Goal: Task Accomplishment & Management: Use online tool/utility

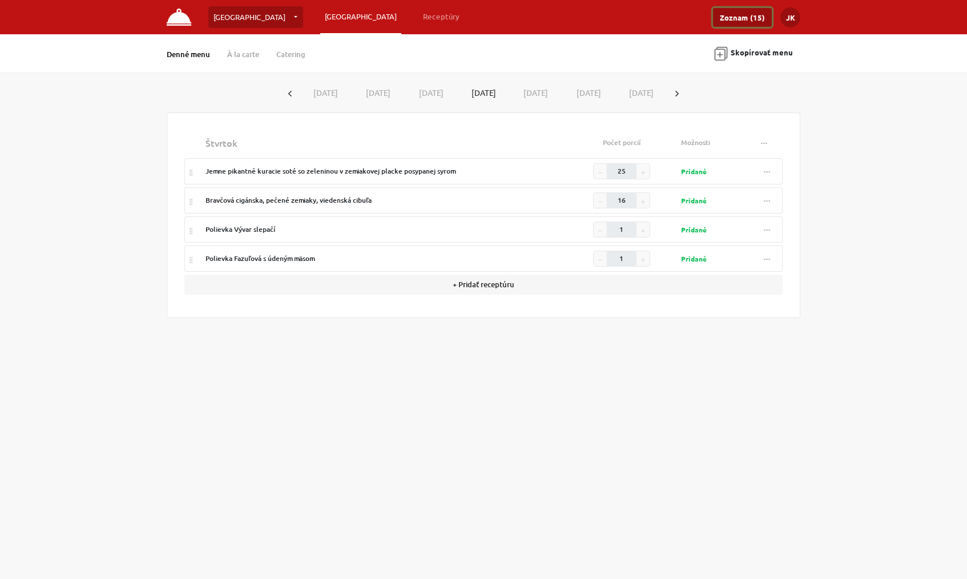
click at [749, 15] on link "Zoznam (15)" at bounding box center [742, 17] width 59 height 19
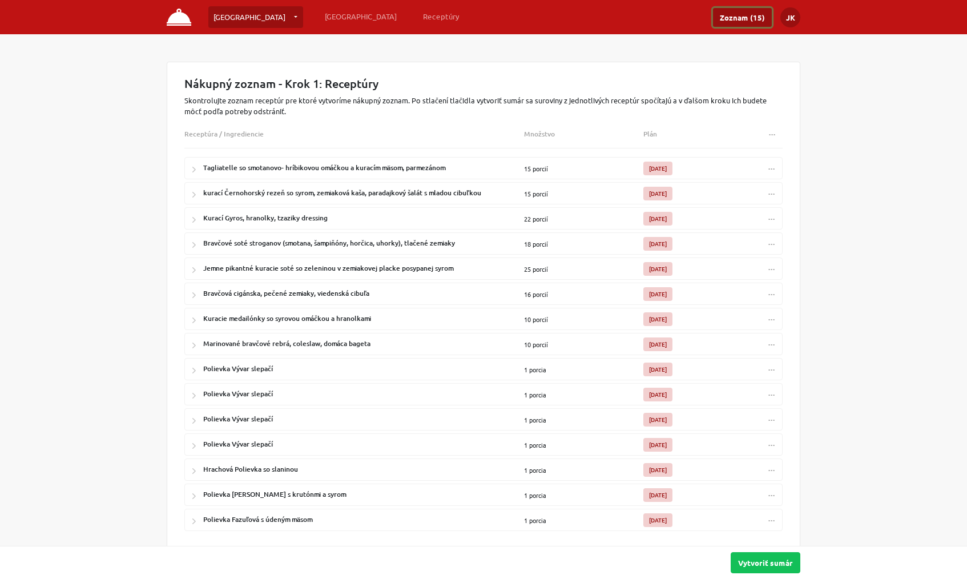
scroll to position [27, 0]
click at [774, 363] on span "..." at bounding box center [772, 367] width 7 height 9
click at [847, 339] on div "Nákupný zoznam - Krok 1: Receptúry Skontrolujte zoznam receptúr pre ktoré vytvo…" at bounding box center [483, 319] width 967 height 515
click at [781, 564] on button "Vytvoriť sumár" at bounding box center [766, 562] width 70 height 21
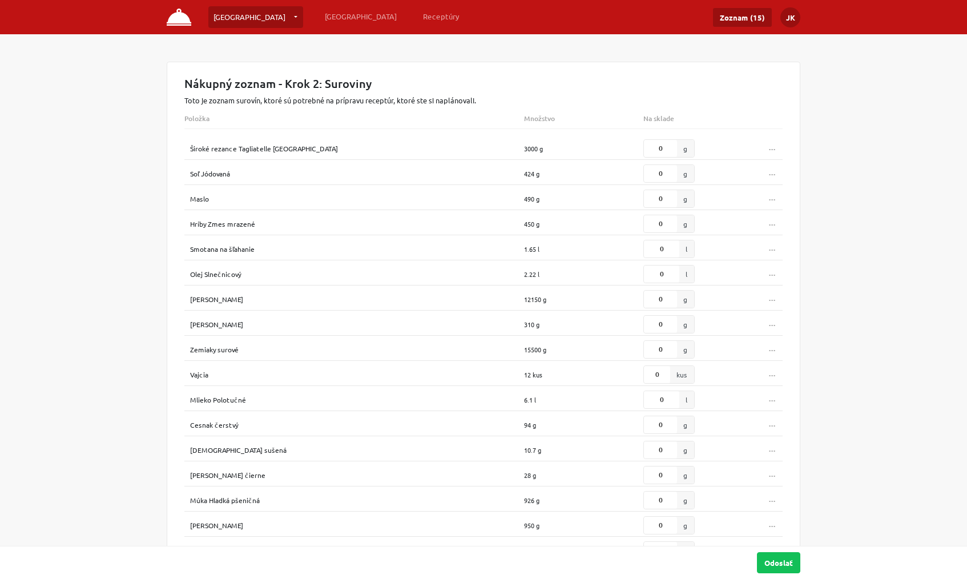
click at [180, 15] on img at bounding box center [179, 17] width 25 height 17
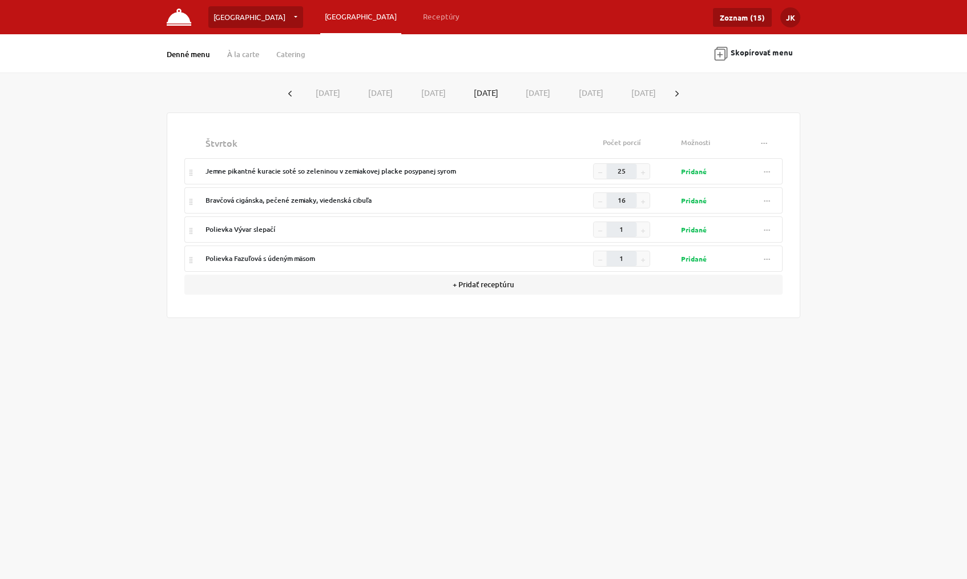
click at [180, 15] on img at bounding box center [179, 17] width 25 height 17
click at [296, 52] on link "Catering" at bounding box center [290, 54] width 29 height 10
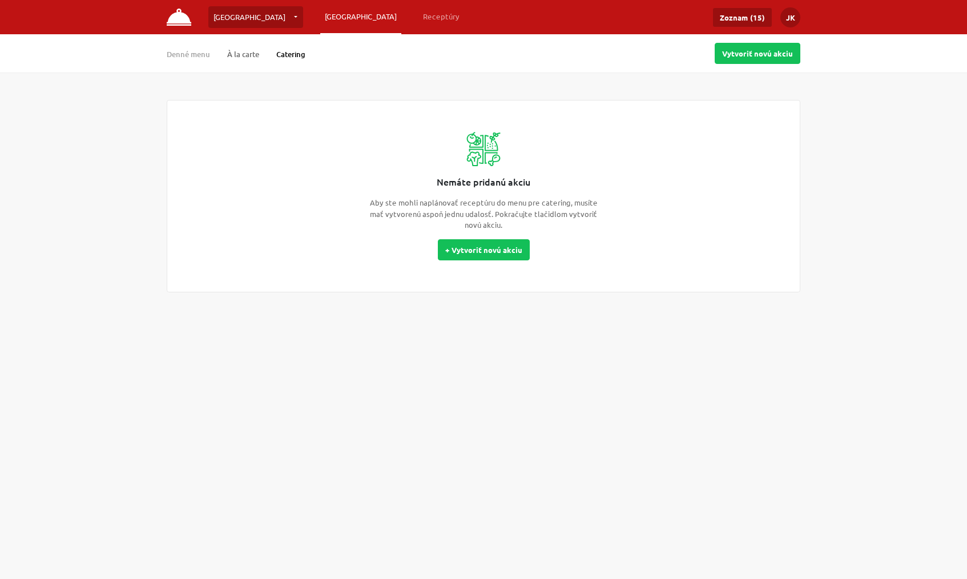
click at [248, 54] on link "À la carte" at bounding box center [243, 54] width 32 height 10
click at [320, 15] on link "[GEOGRAPHIC_DATA]" at bounding box center [360, 16] width 81 height 21
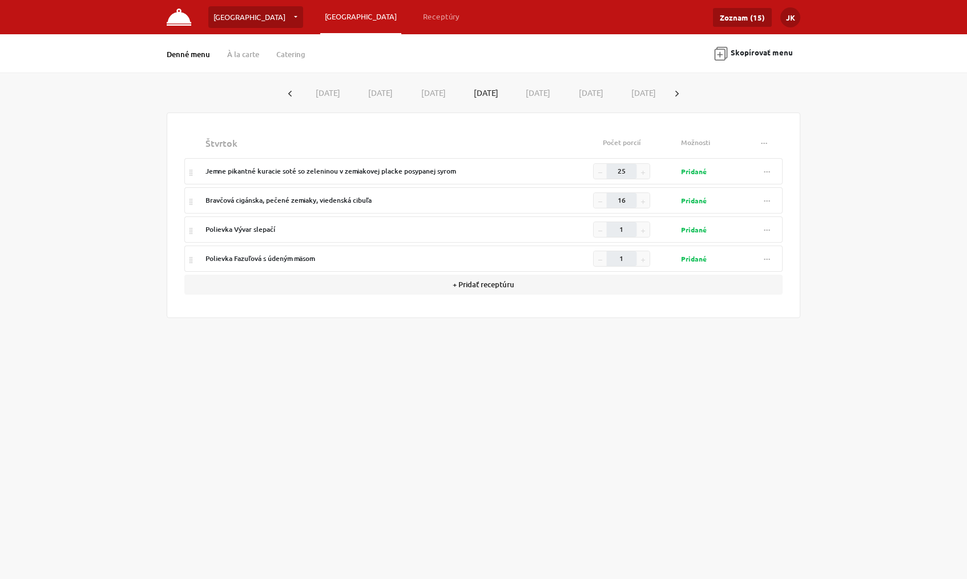
click at [177, 18] on img at bounding box center [179, 17] width 25 height 17
